Goal: Task Accomplishment & Management: Complete application form

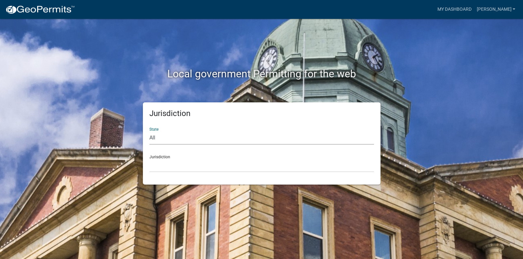
click at [154, 140] on select "All [US_STATE] [US_STATE] [US_STATE] [US_STATE] [US_STATE] [US_STATE] [US_STATE…" at bounding box center [261, 137] width 224 height 13
select select "[US_STATE]"
click at [149, 131] on select "All [US_STATE] [US_STATE] [US_STATE] [US_STATE] [US_STATE] [US_STATE] [US_STATE…" at bounding box center [261, 137] width 224 height 13
click at [162, 168] on select "[GEOGRAPHIC_DATA], [US_STATE][PERSON_NAME][GEOGRAPHIC_DATA], [US_STATE][PERSON_…" at bounding box center [261, 165] width 224 height 13
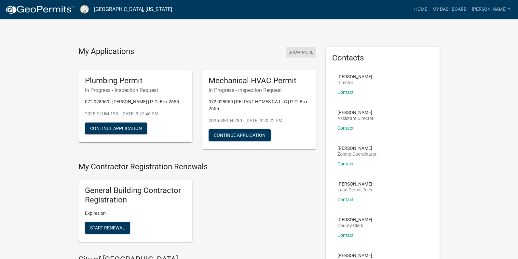
click at [300, 51] on button "Show More" at bounding box center [301, 52] width 30 height 11
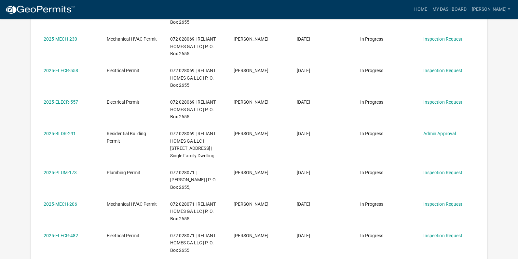
scroll to position [130, 0]
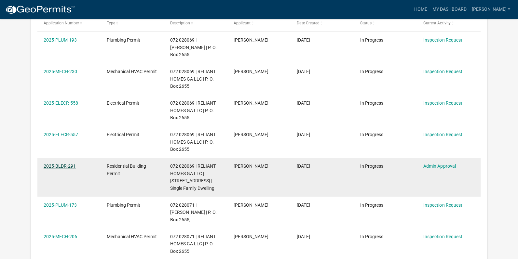
click at [59, 164] on link "2025-BLDR-291" at bounding box center [60, 166] width 32 height 5
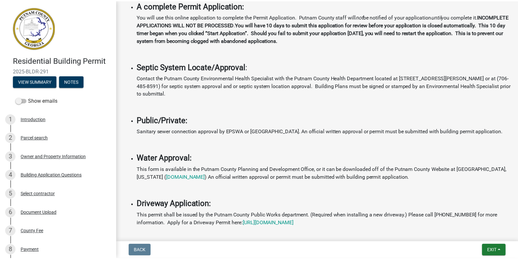
scroll to position [292, 0]
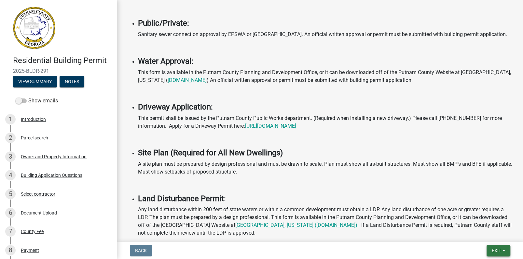
click at [496, 250] on span "Exit" at bounding box center [496, 250] width 9 height 5
click at [482, 232] on button "Save & Exit" at bounding box center [484, 234] width 52 height 16
